Goal: Information Seeking & Learning: Understand process/instructions

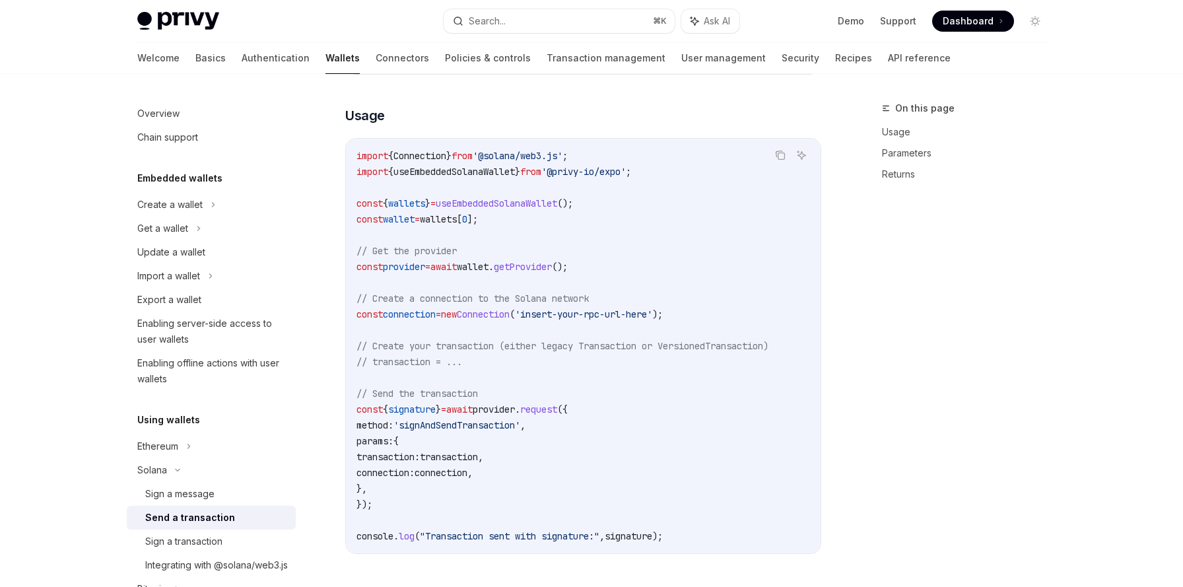
scroll to position [368, 0]
drag, startPoint x: 463, startPoint y: 314, endPoint x: 541, endPoint y: 314, distance: 78.6
click at [541, 314] on span "const connection = new Connection ( 'insert-your-rpc-url-here' );" at bounding box center [510, 313] width 306 height 12
copy span "new Connection"
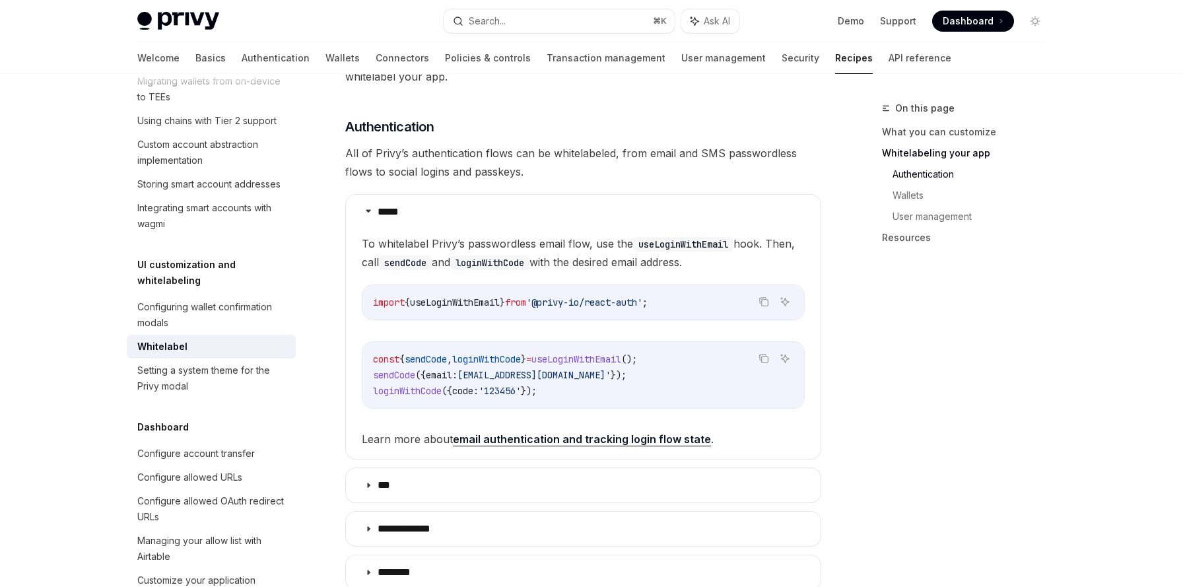
scroll to position [553, 0]
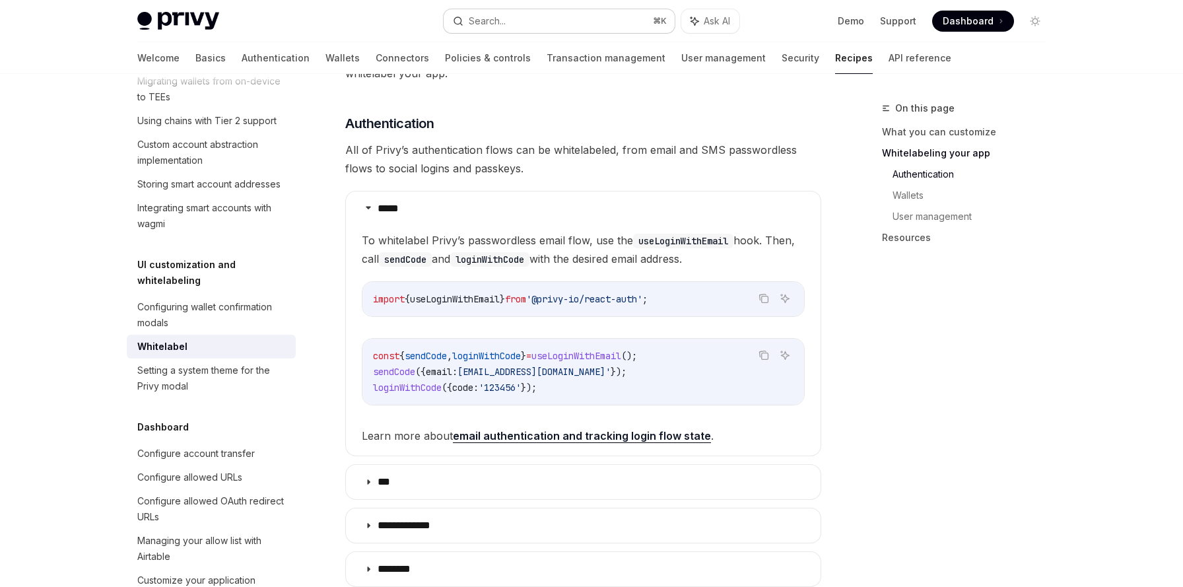
click at [541, 22] on button "Search... ⌘ K" at bounding box center [559, 21] width 231 height 24
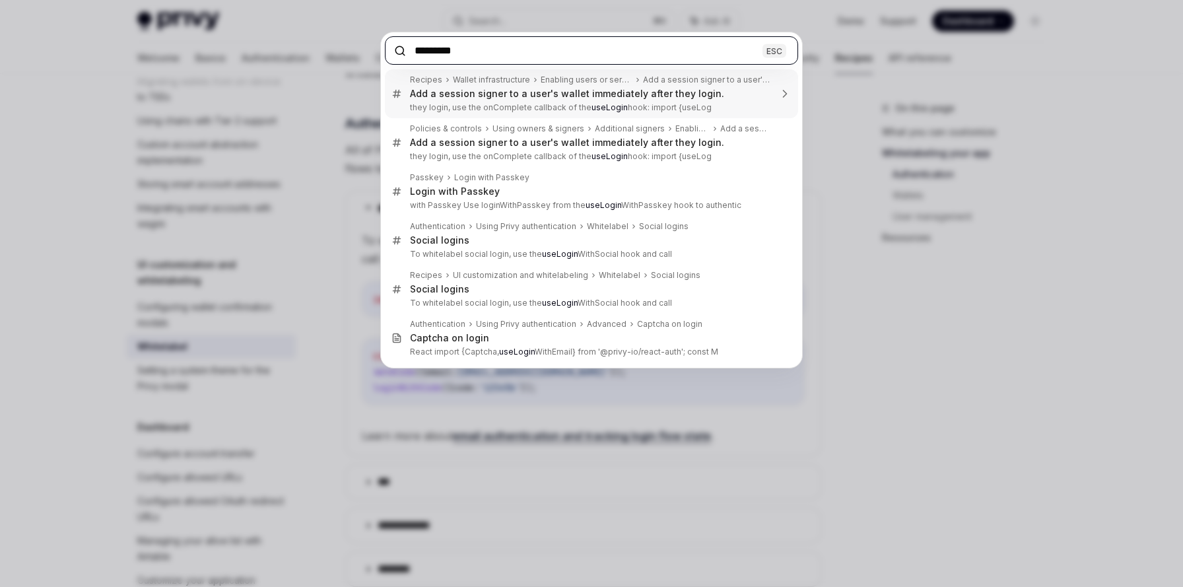
paste input "**********"
type input "**********"
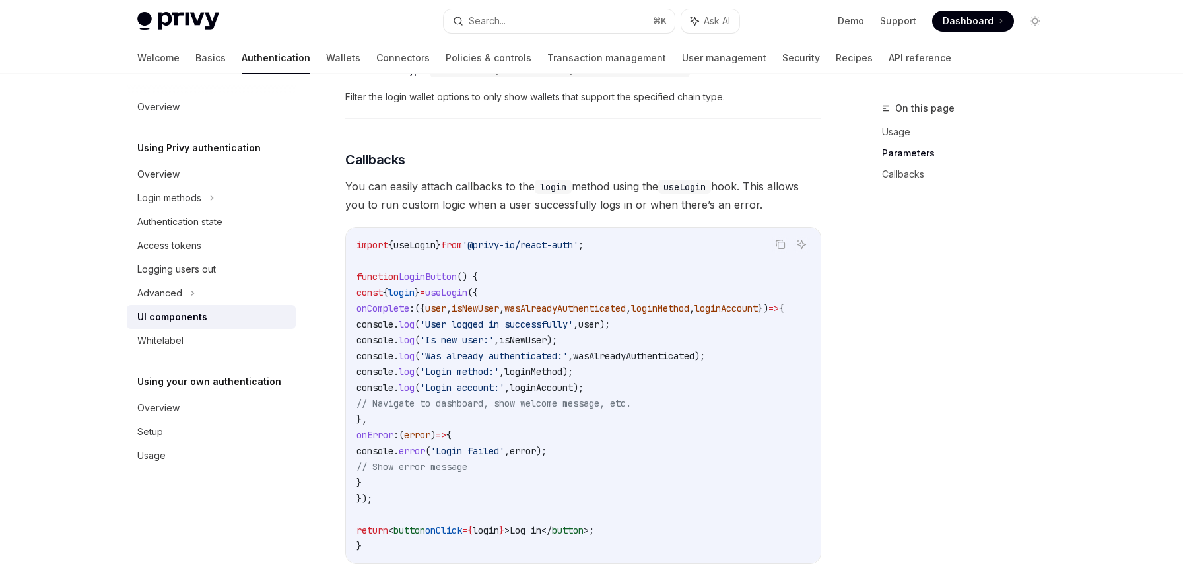
scroll to position [1517, 0]
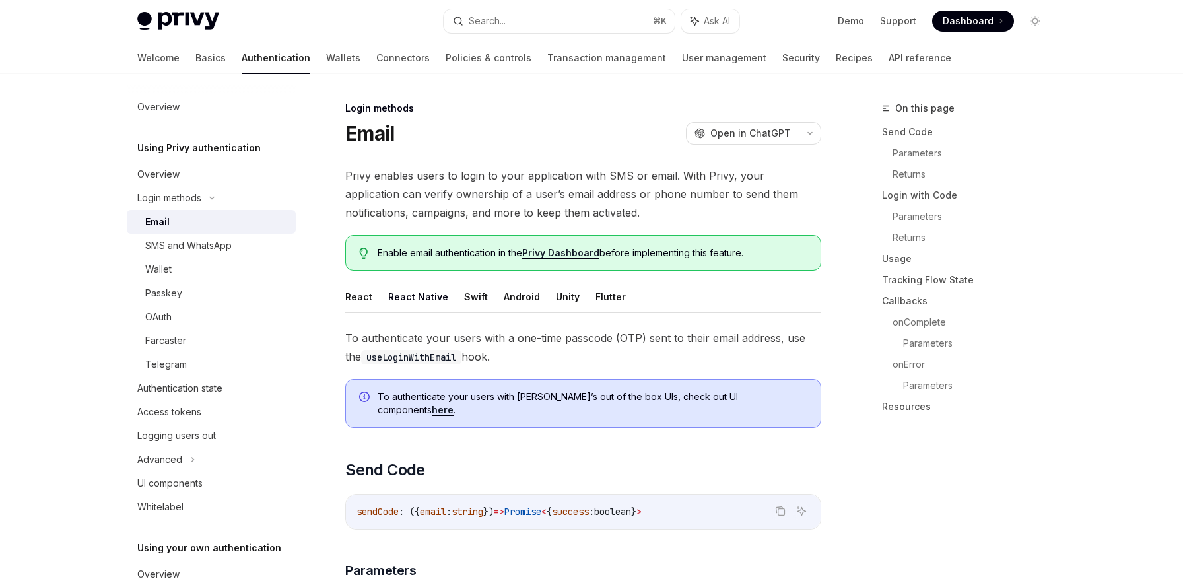
scroll to position [194, 0]
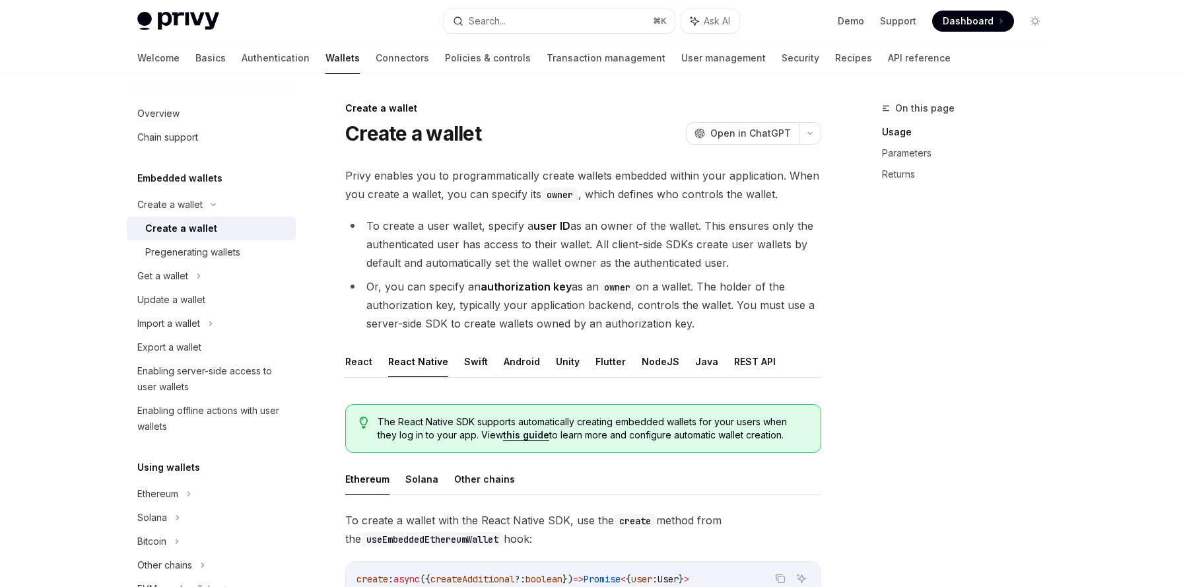
scroll to position [332, 0]
